Goal: Transaction & Acquisition: Book appointment/travel/reservation

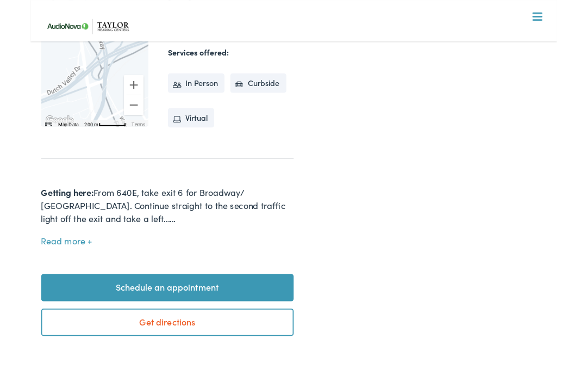
scroll to position [357, 0]
click at [202, 310] on link "Schedule an appointment" at bounding box center [153, 320] width 282 height 30
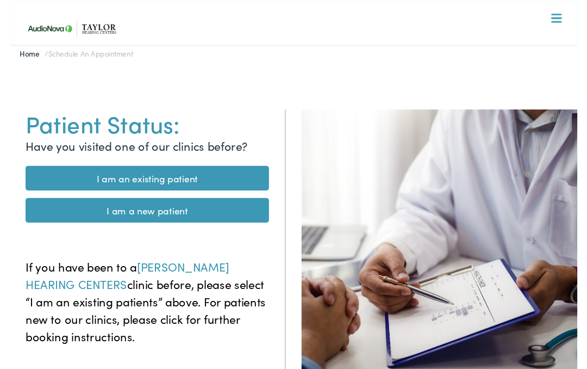
scroll to position [24, 0]
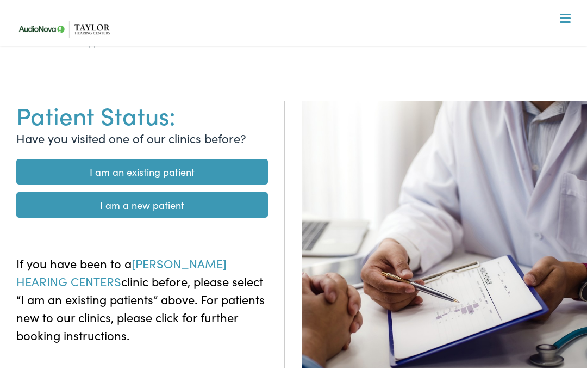
click at [238, 172] on link "I am an existing patient" at bounding box center [142, 172] width 252 height 26
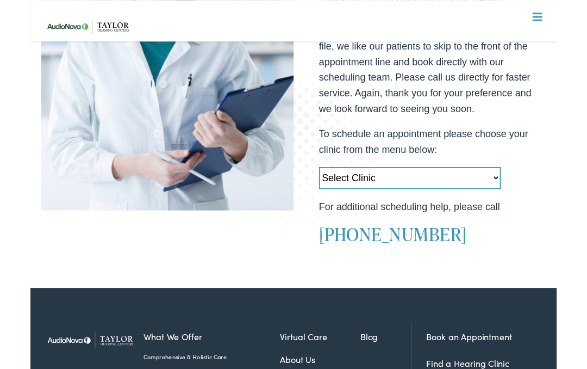
scroll to position [238, 0]
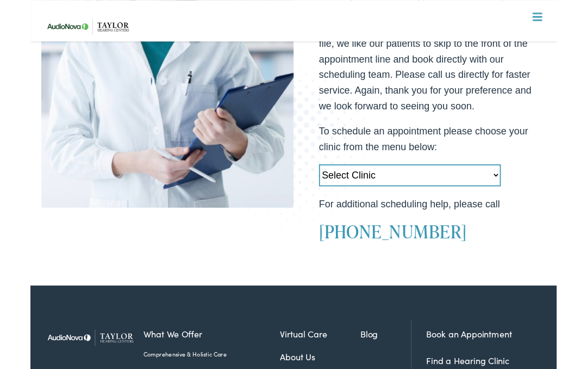
click at [519, 197] on select "Select Clinic Little Rock-AR-AudioNova 10310 West Markham Heber Springs-AR-Audi…" at bounding box center [423, 195] width 203 height 24
select select "https://taylorhearing.alpacaaudiology.com/locations/tennessee-valley-audiology-…"
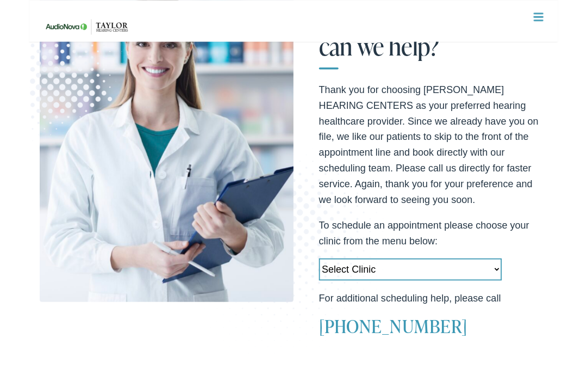
scroll to position [133, 0]
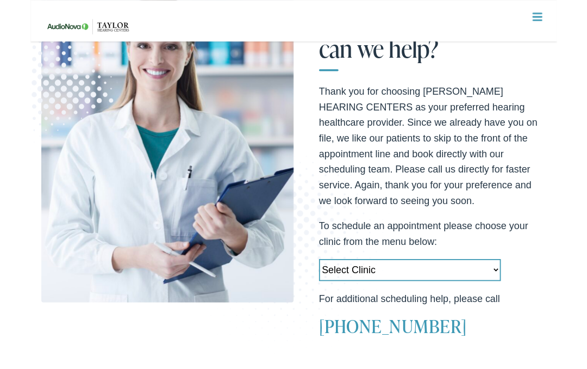
click at [466, 301] on select "Select Clinic Little Rock-AR-AudioNova 10310 West Markham Heber Springs-AR-Audi…" at bounding box center [423, 301] width 203 height 24
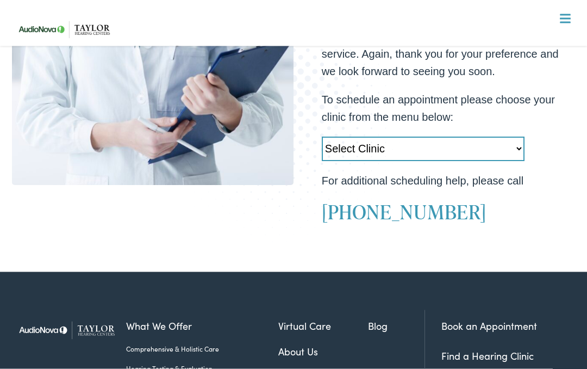
scroll to position [285, 0]
click at [567, 15] on span at bounding box center [565, 15] width 11 height 2
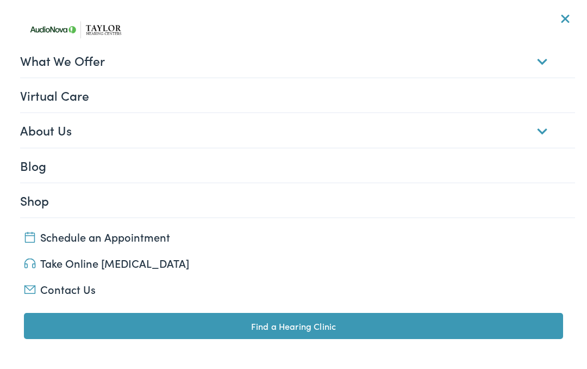
click at [165, 238] on link "Schedule an Appointment" at bounding box center [294, 236] width 540 height 15
